Goal: Task Accomplishment & Management: Manage account settings

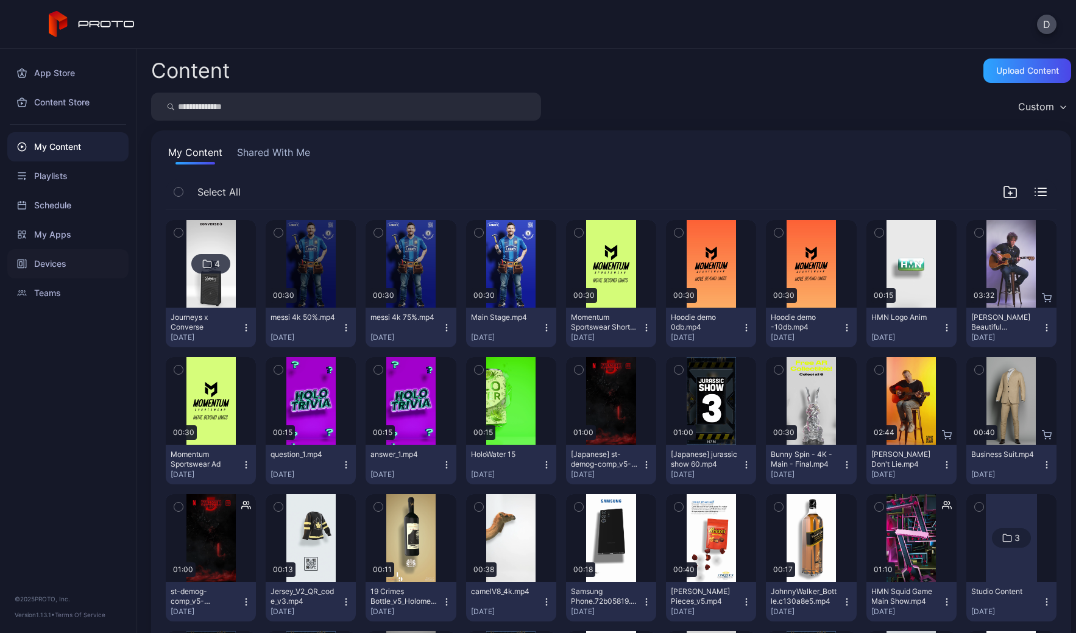
click at [72, 261] on div "Devices" at bounding box center [67, 263] width 121 height 29
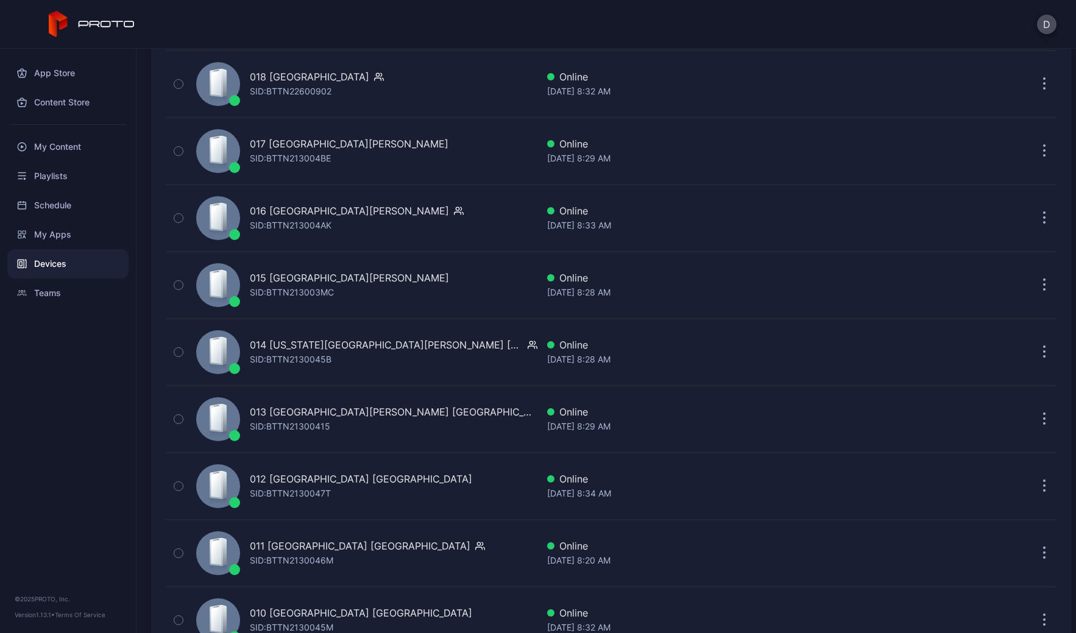
scroll to position [2105, 0]
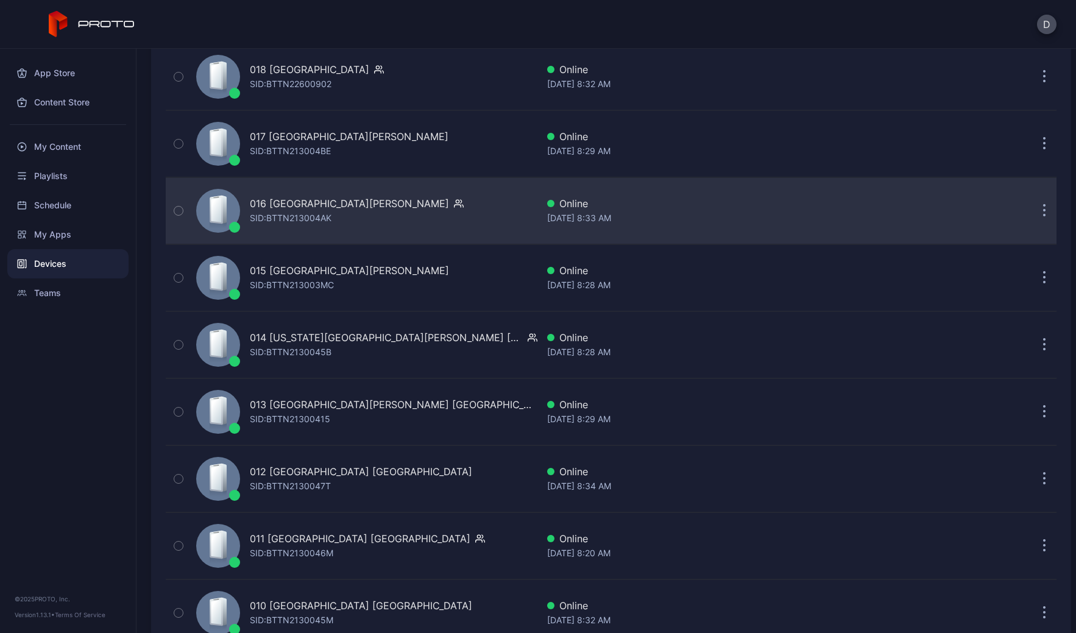
click at [392, 199] on div "016 [GEOGRAPHIC_DATA][PERSON_NAME] [PERSON_NAME]: BTTN213004AK" at bounding box center [364, 210] width 346 height 61
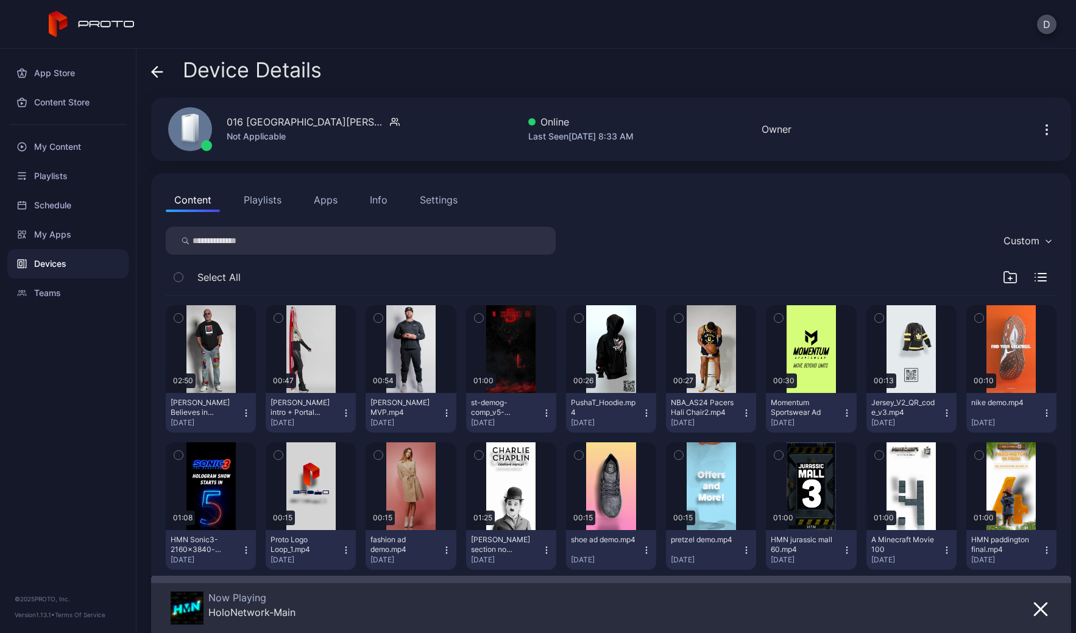
click at [433, 200] on div "Settings" at bounding box center [439, 200] width 38 height 15
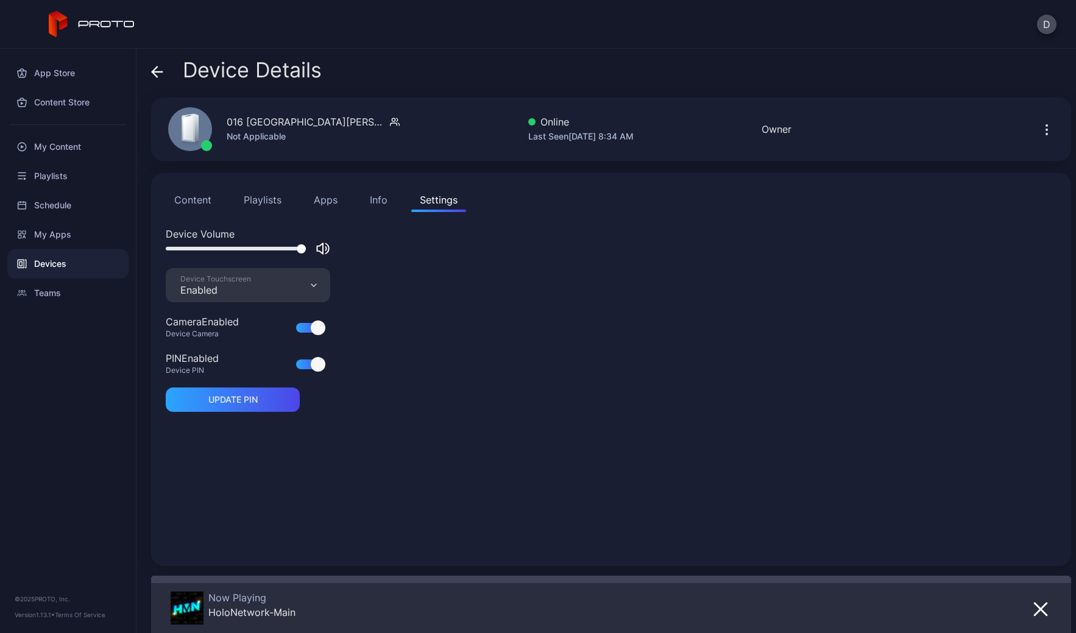
click at [1039, 129] on icon "button" at bounding box center [1046, 129] width 15 height 15
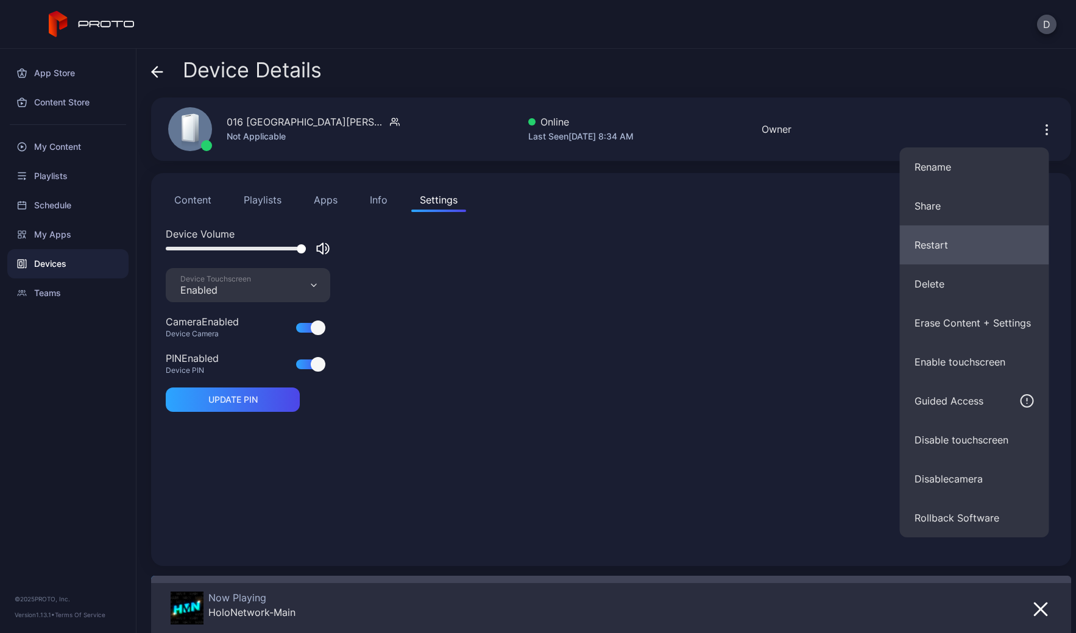
click at [946, 245] on button "Restart" at bounding box center [974, 244] width 149 height 39
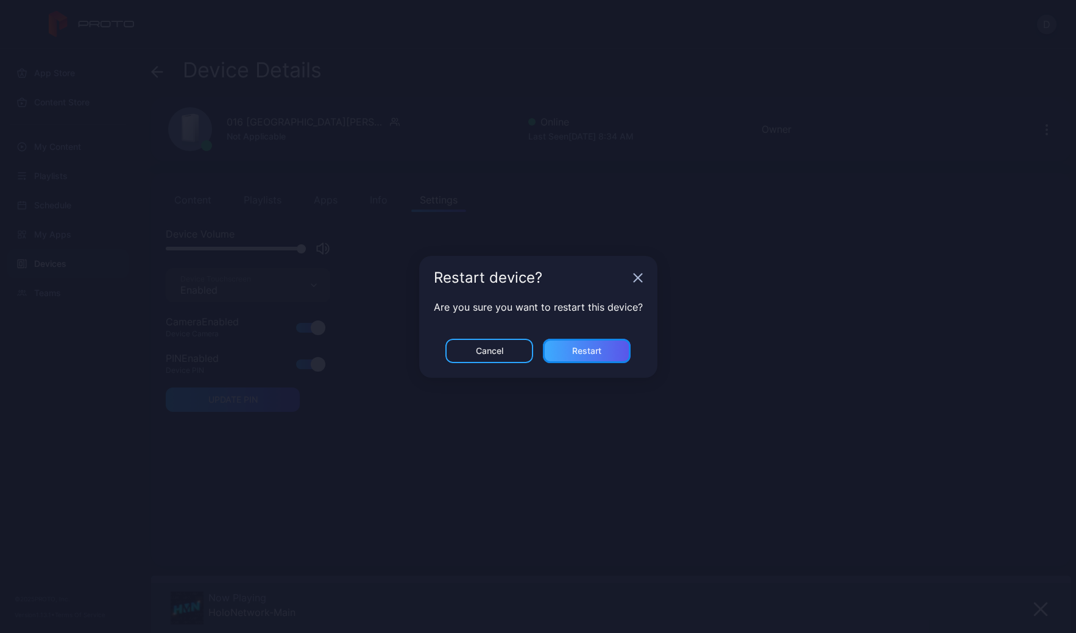
click at [600, 347] on div "Restart" at bounding box center [586, 351] width 29 height 10
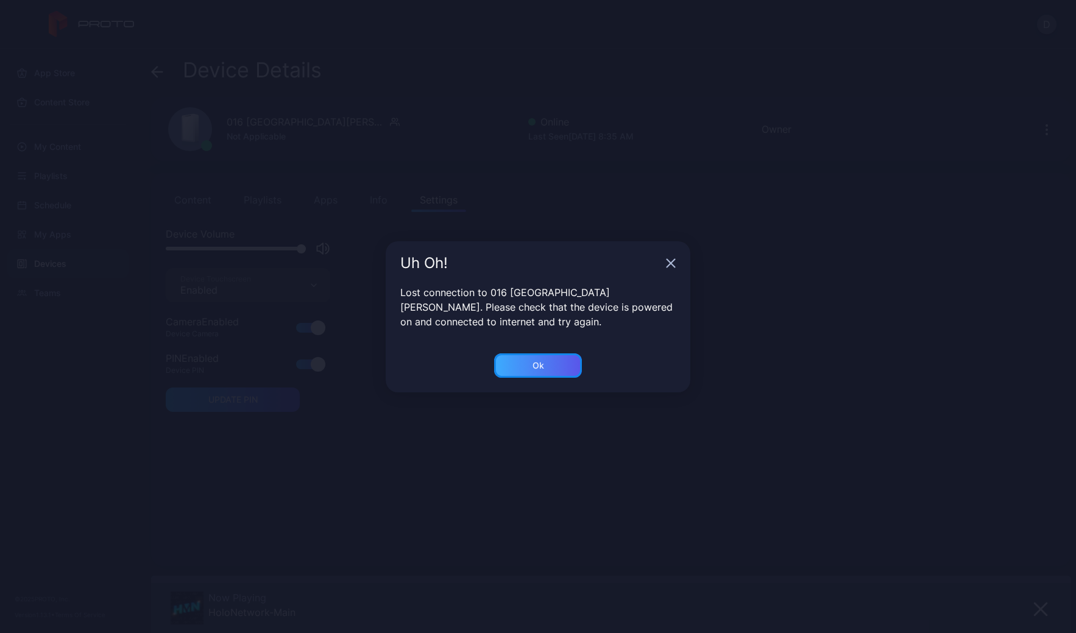
click at [540, 363] on div "Ok" at bounding box center [538, 366] width 12 height 10
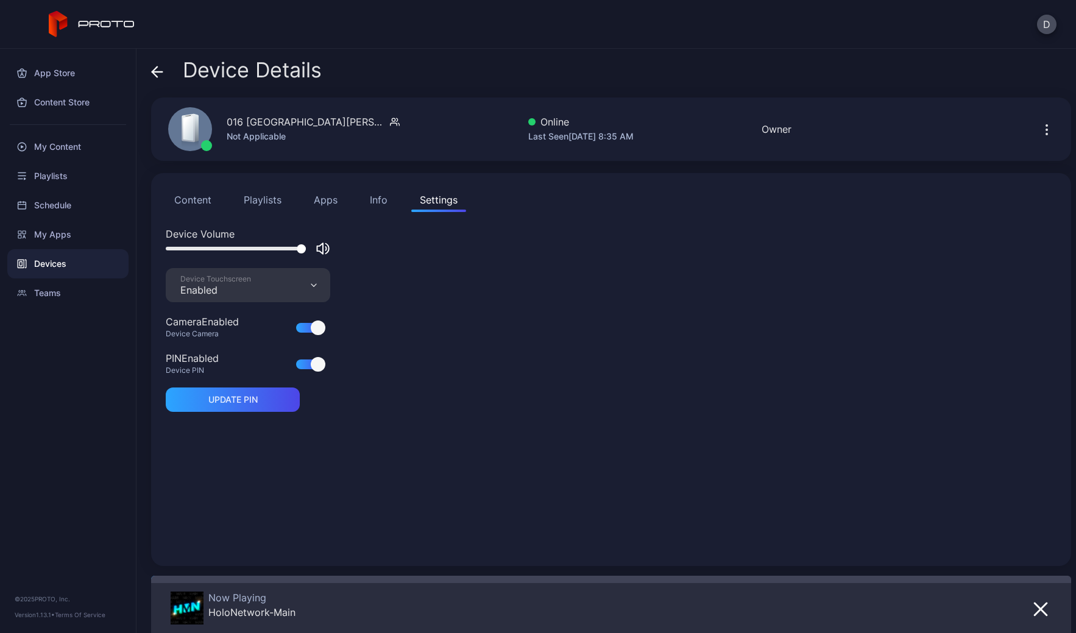
click at [245, 286] on div "Enabled" at bounding box center [215, 290] width 71 height 12
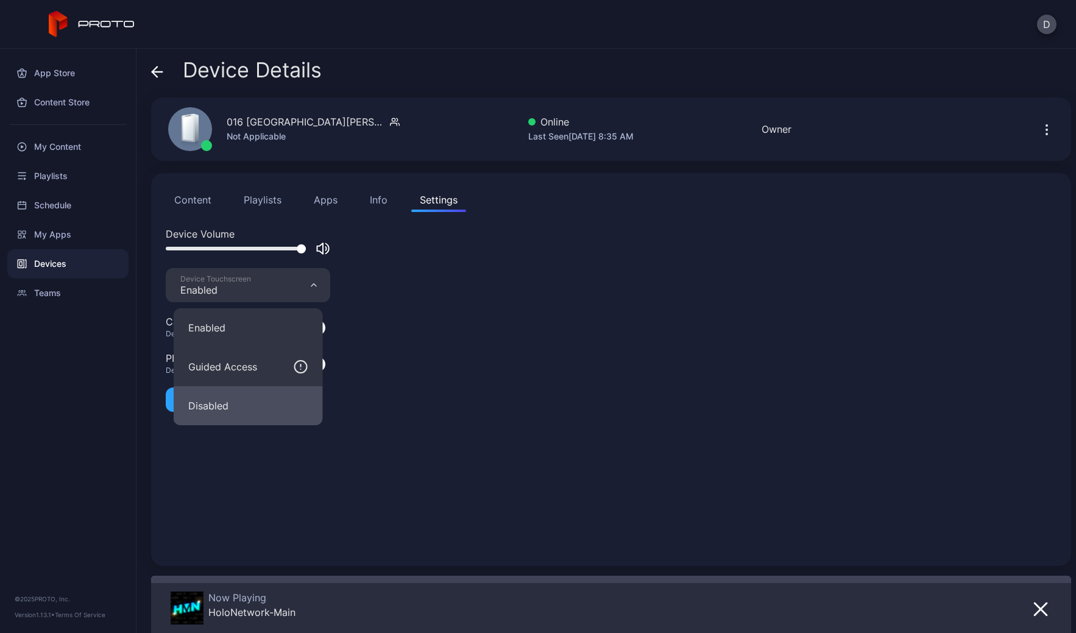
click at [230, 403] on button "Disabled" at bounding box center [248, 405] width 149 height 39
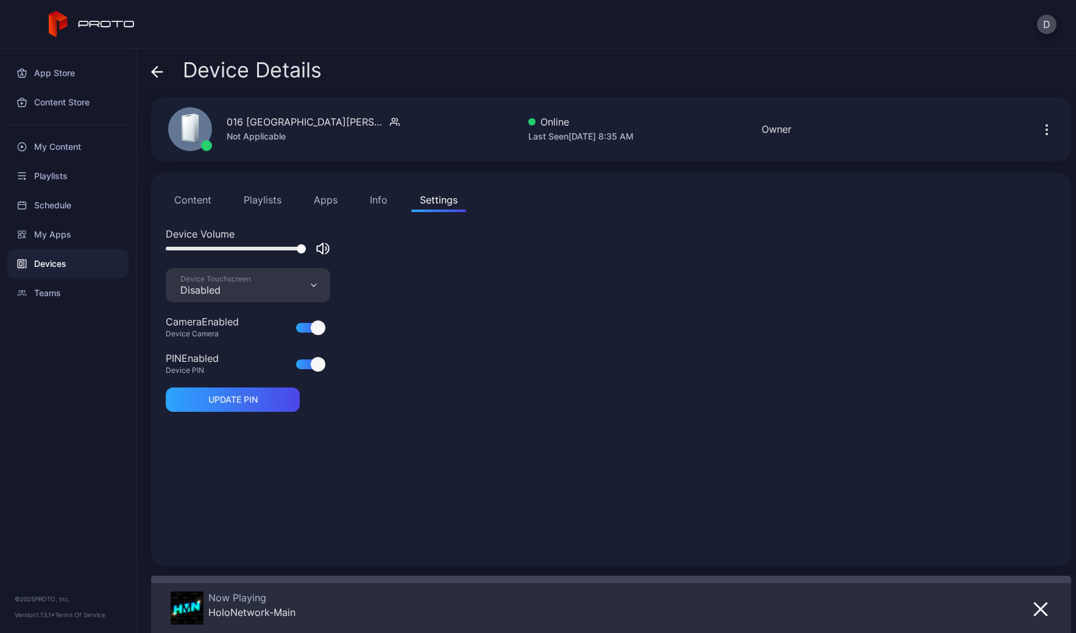
click at [158, 72] on icon at bounding box center [157, 72] width 10 height 0
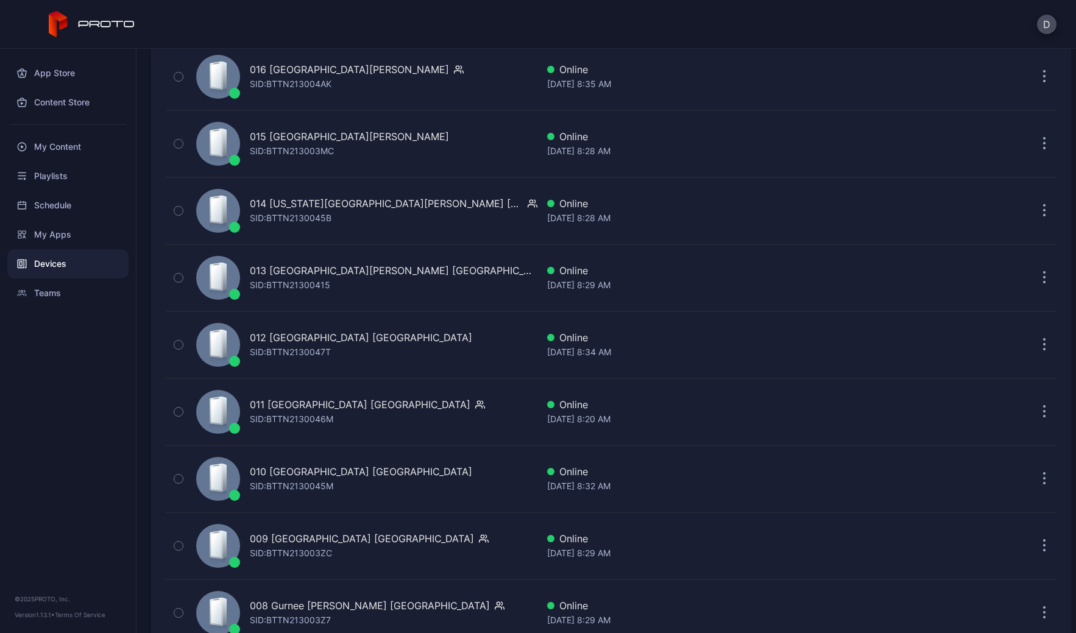
scroll to position [2272, 0]
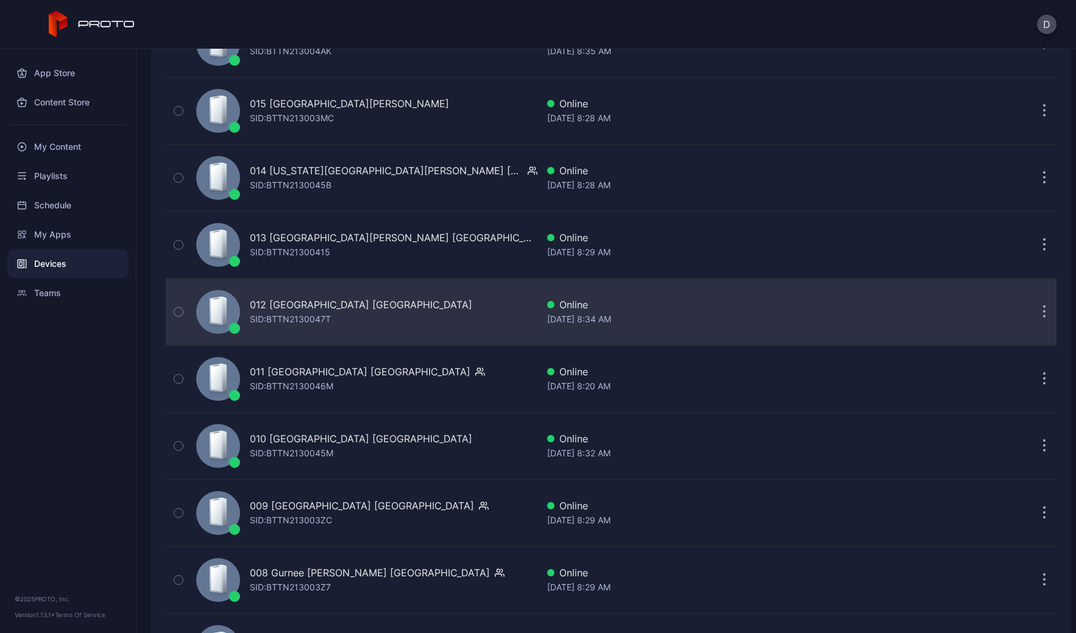
click at [388, 305] on div "012 [GEOGRAPHIC_DATA] [GEOGRAPHIC_DATA] SID: BTTN2130047T" at bounding box center [364, 311] width 346 height 61
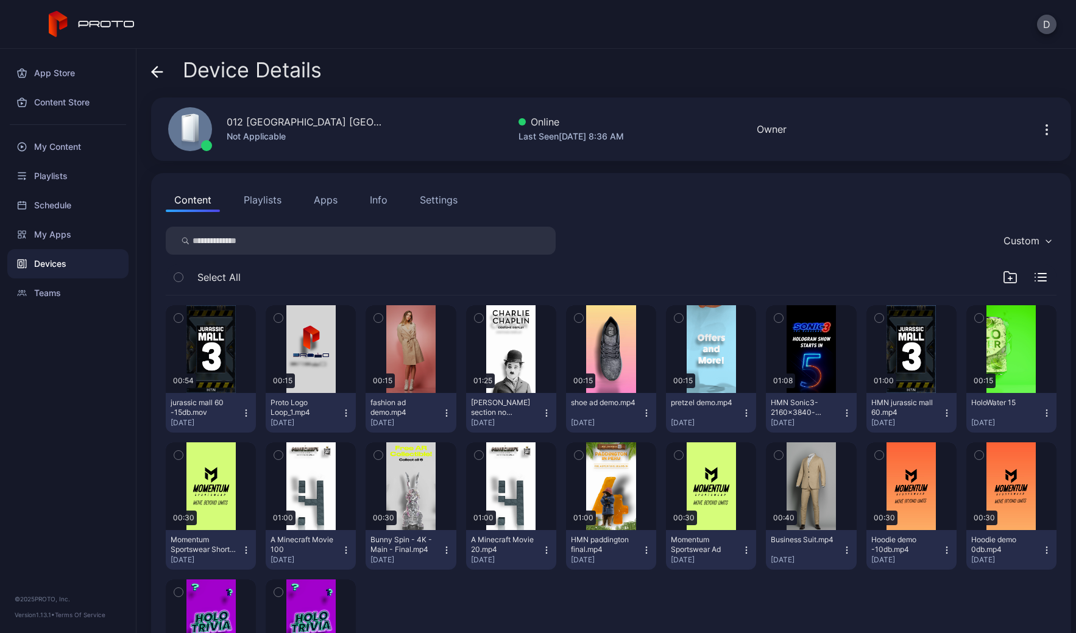
click at [338, 202] on button "Apps" at bounding box center [325, 200] width 41 height 24
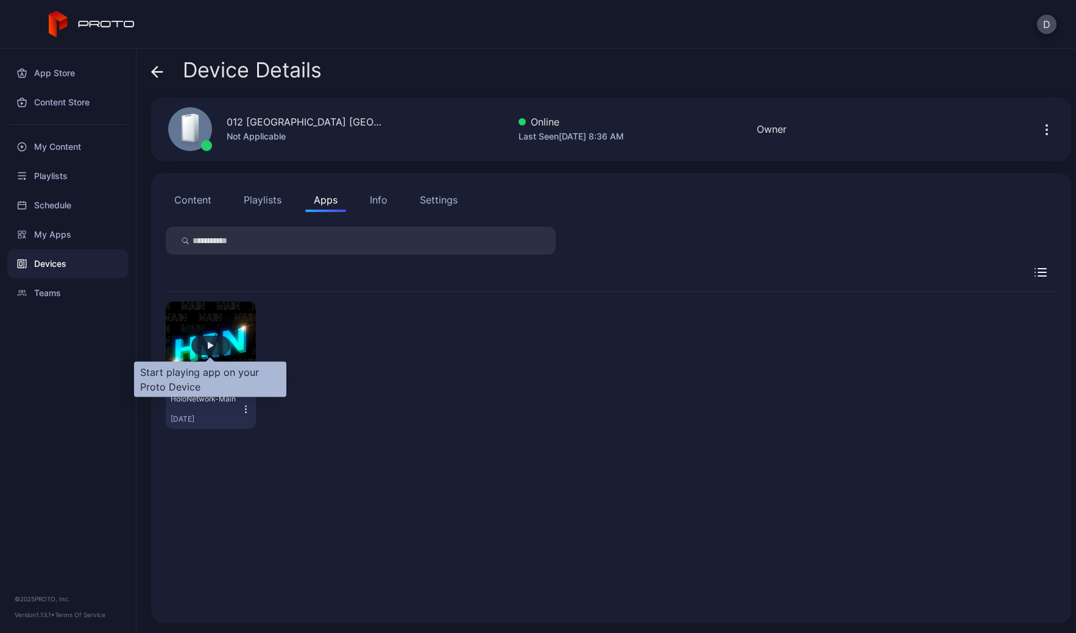
click at [210, 344] on div "button" at bounding box center [211, 345] width 6 height 7
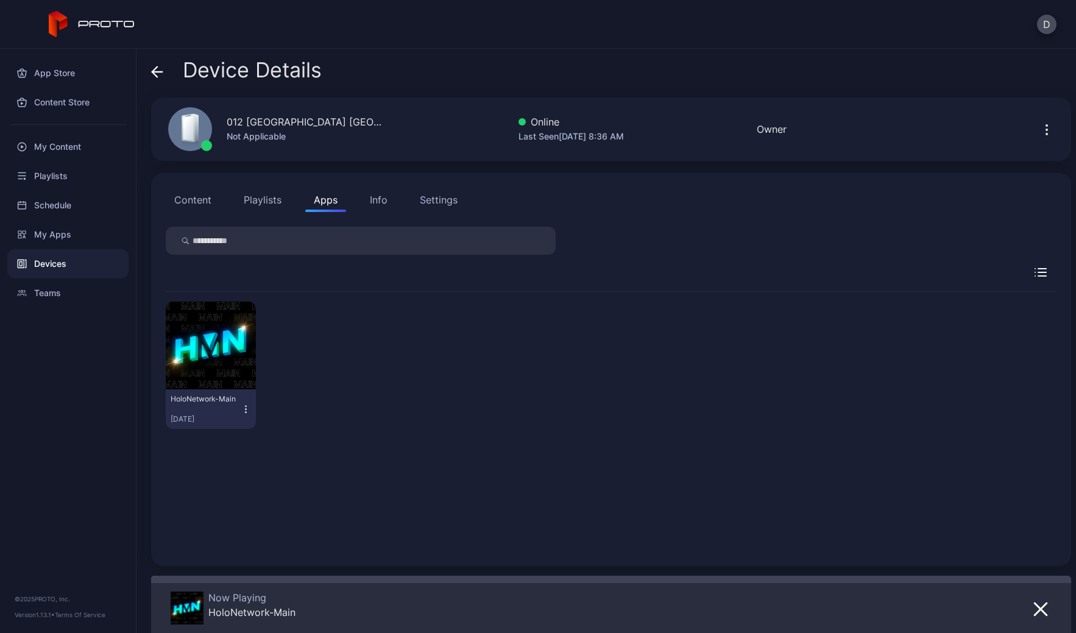
click at [435, 191] on button "Settings" at bounding box center [438, 200] width 55 height 24
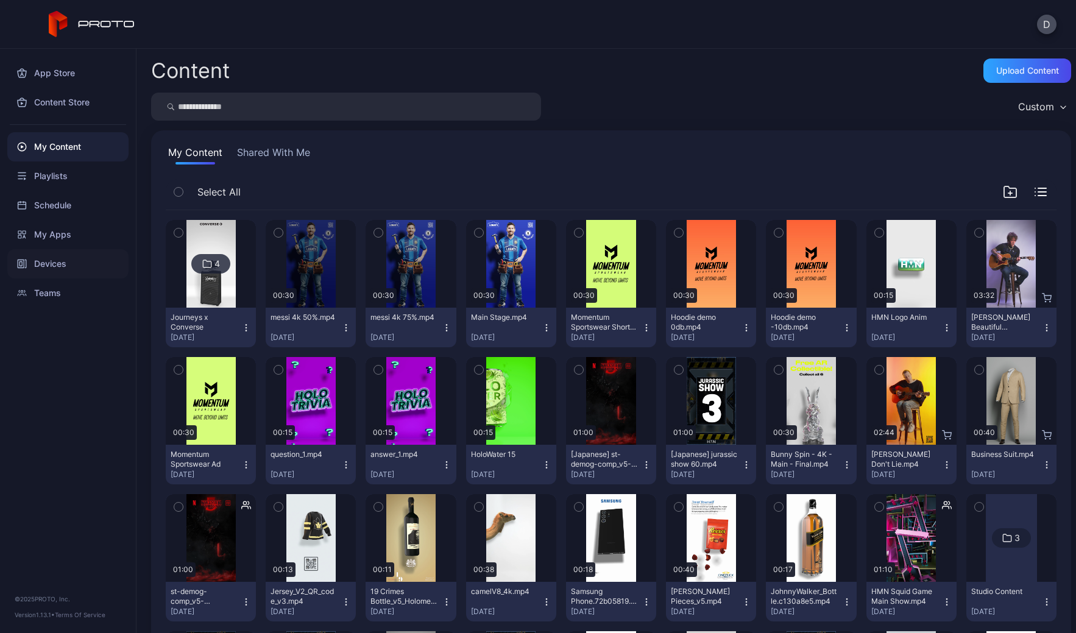
click at [71, 259] on div "Devices" at bounding box center [67, 263] width 121 height 29
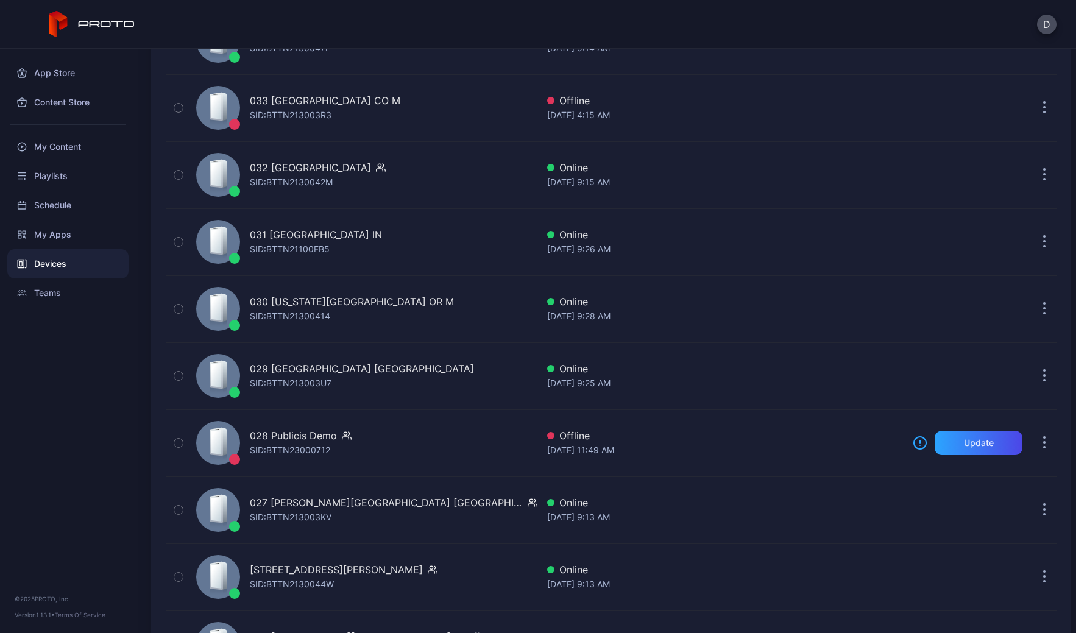
scroll to position [1071, 0]
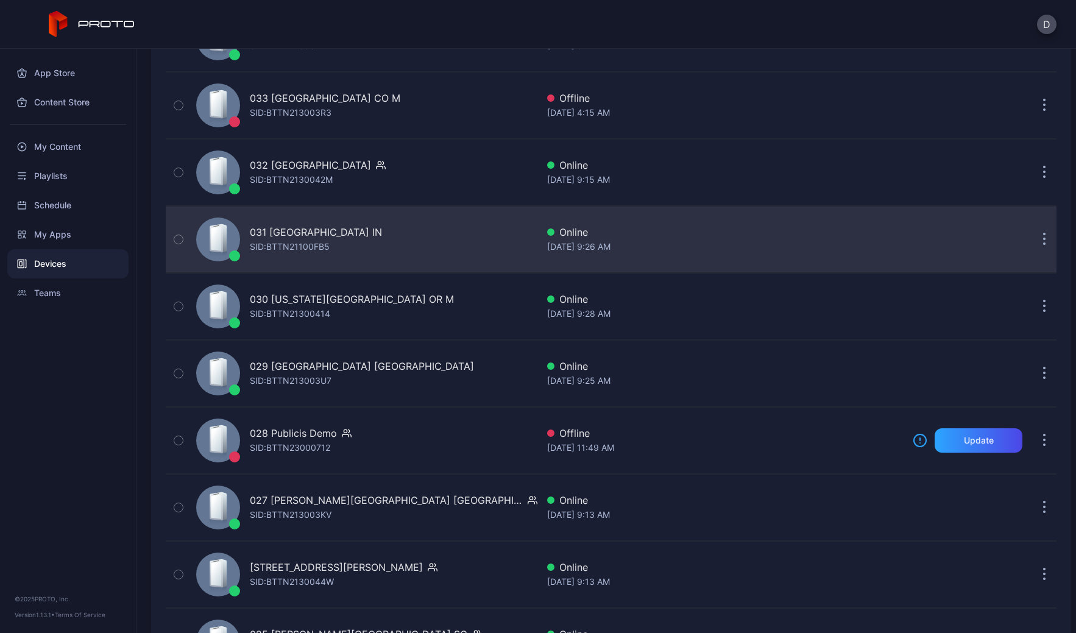
click at [395, 239] on div "031 Castleton Square IN SID: BTTN21100FB5" at bounding box center [364, 239] width 346 height 61
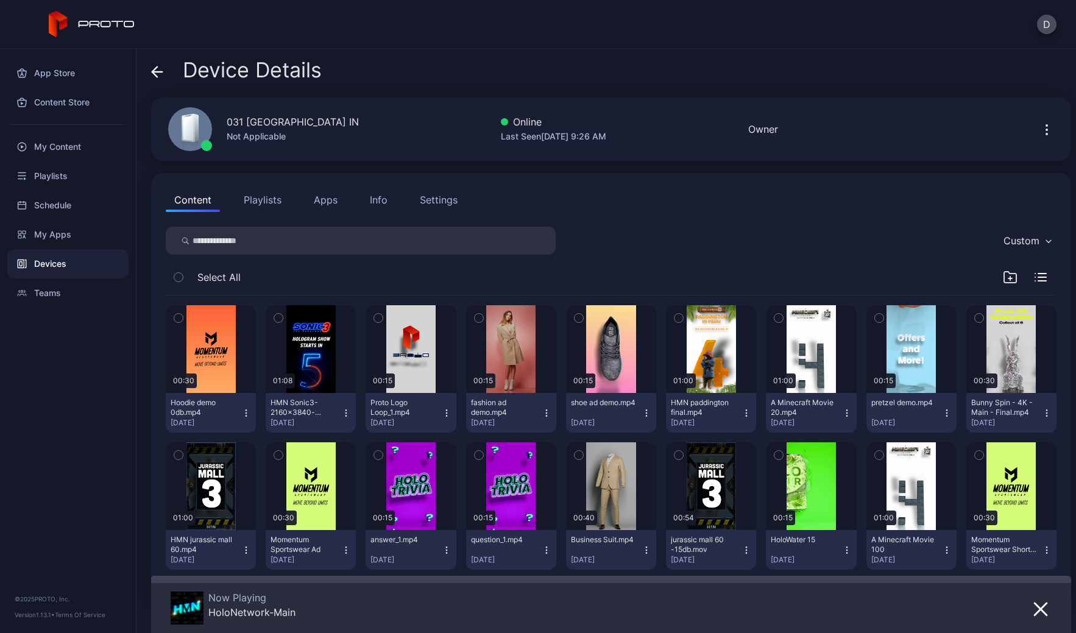
click at [315, 199] on button "Apps" at bounding box center [325, 200] width 41 height 24
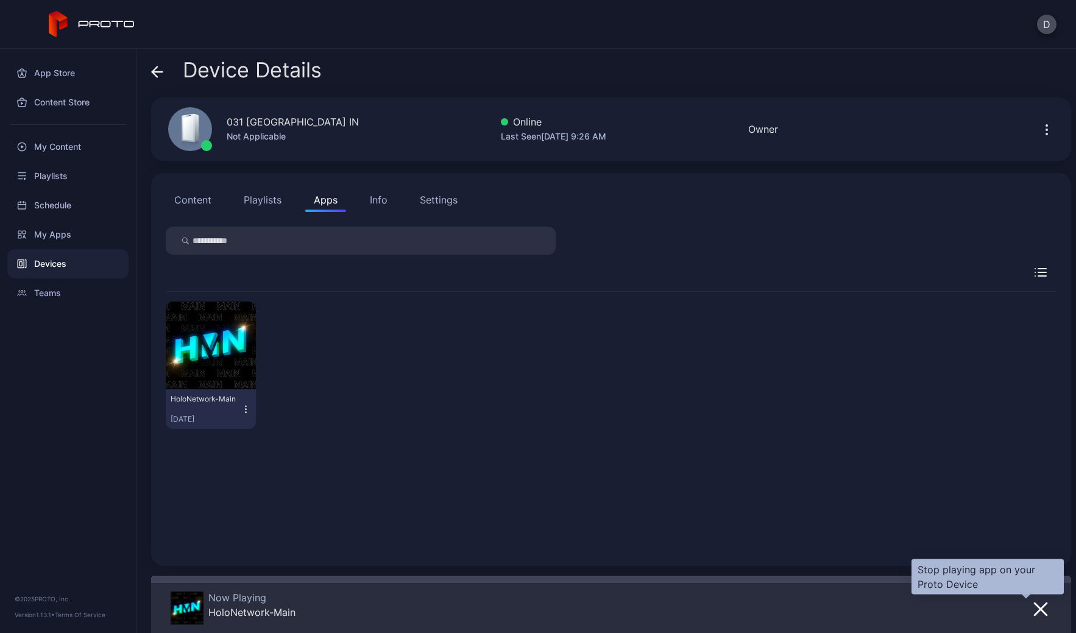
click at [1035, 611] on icon "button" at bounding box center [1041, 609] width 12 height 12
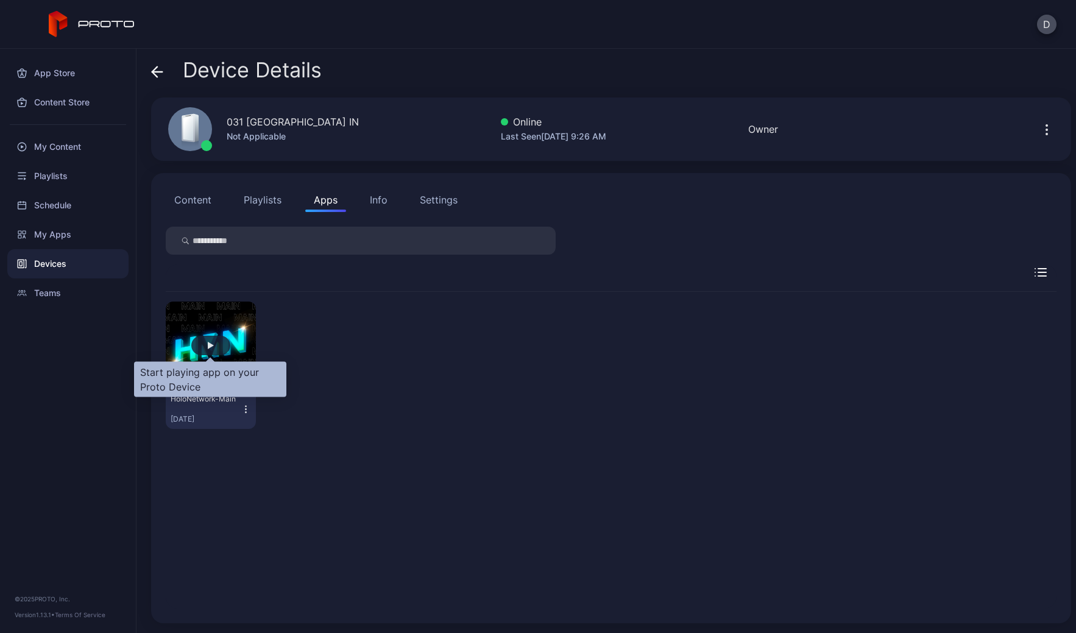
click at [212, 348] on div "button" at bounding box center [211, 345] width 6 height 7
